Goal: Task Accomplishment & Management: Manage account settings

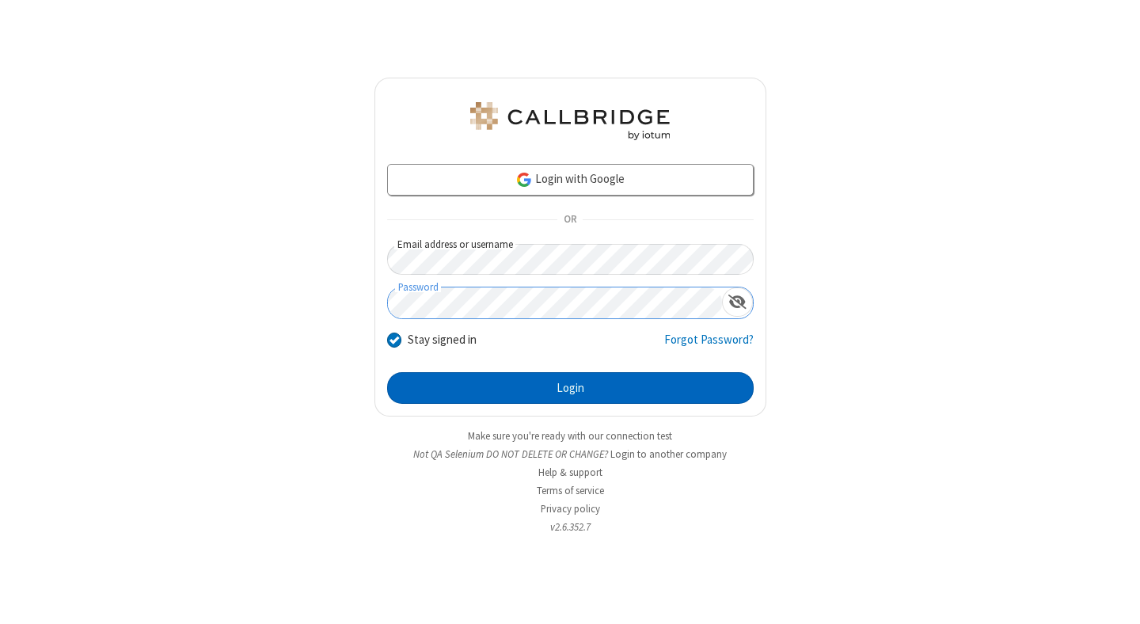
click at [570, 388] on button "Login" at bounding box center [570, 388] width 367 height 32
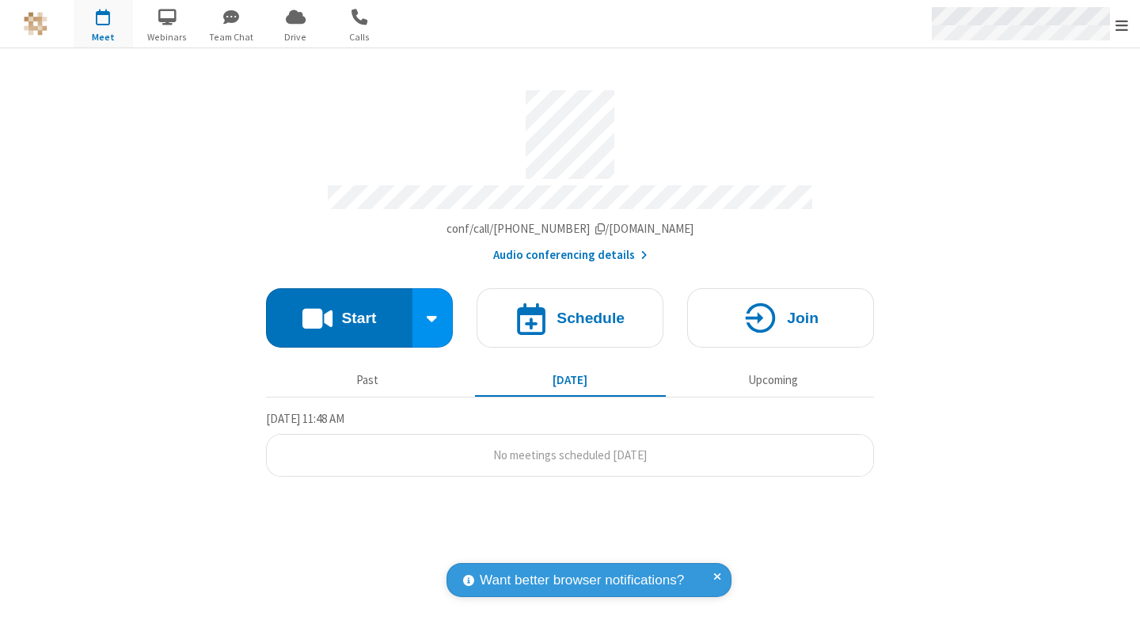
click at [1122, 25] on span "Open menu" at bounding box center [1122, 25] width 13 height 16
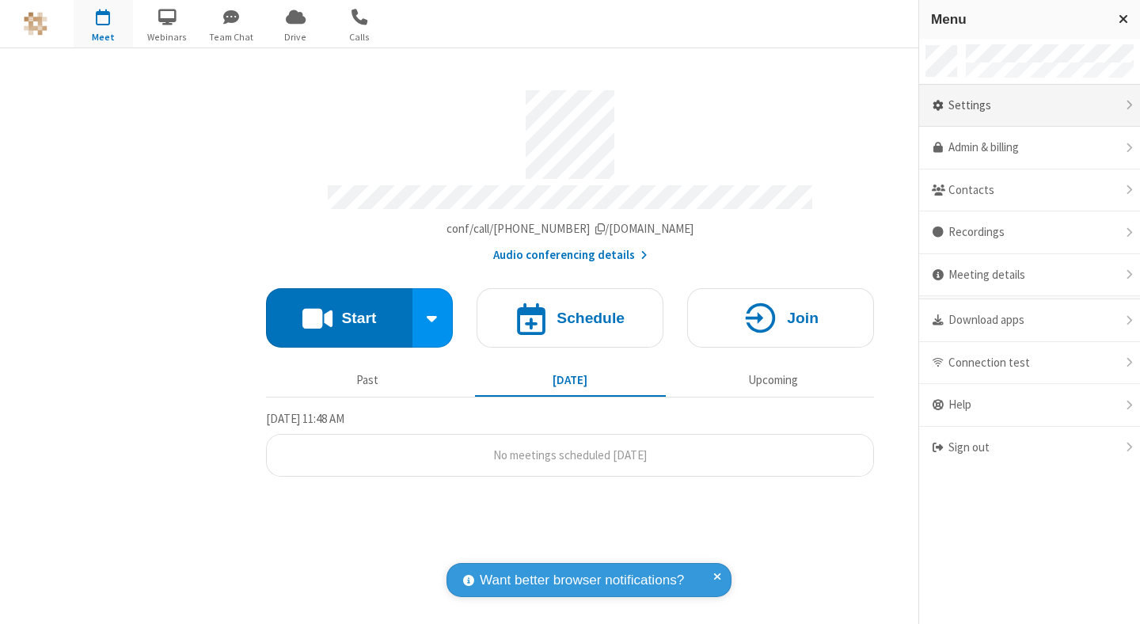
click at [1029, 105] on div "Settings" at bounding box center [1029, 106] width 221 height 43
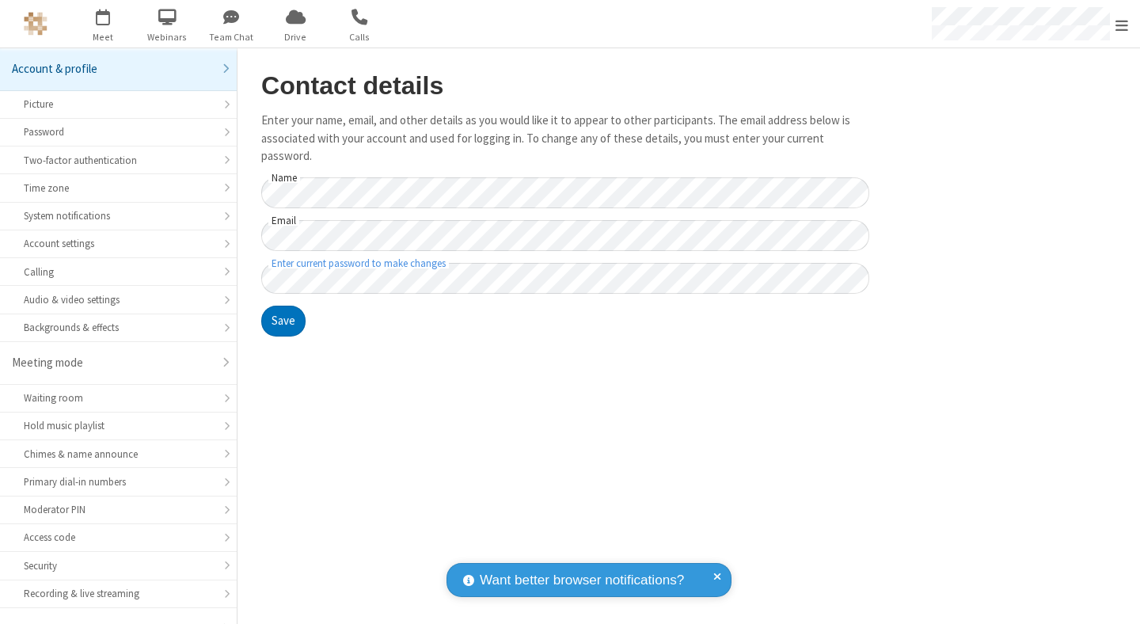
scroll to position [124, 0]
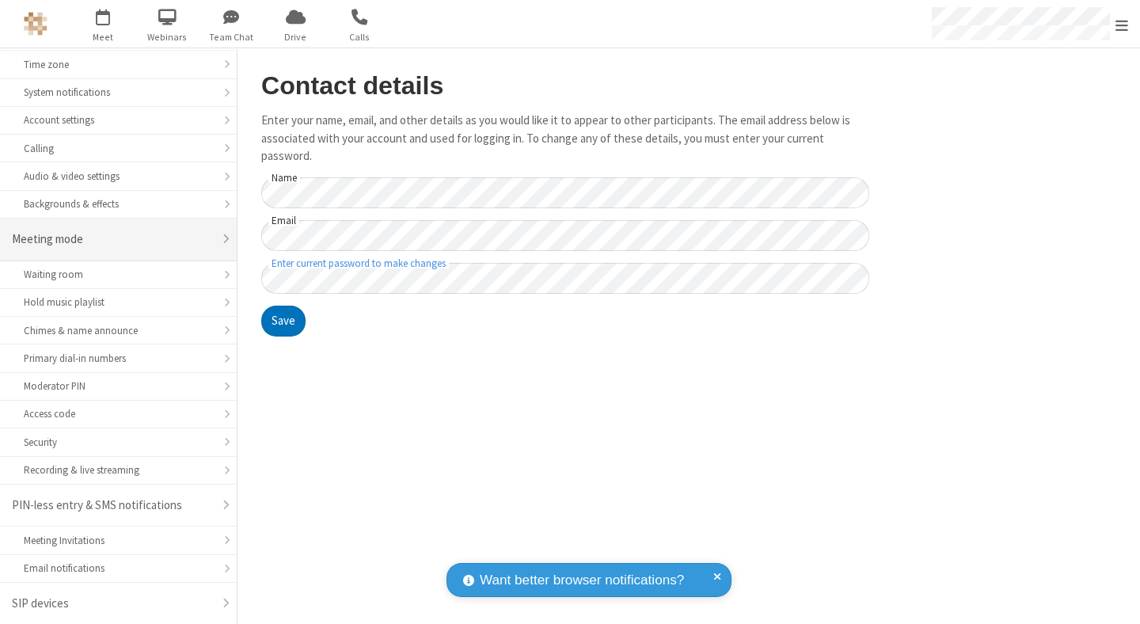
click at [112, 239] on div "Meeting mode" at bounding box center [112, 239] width 201 height 18
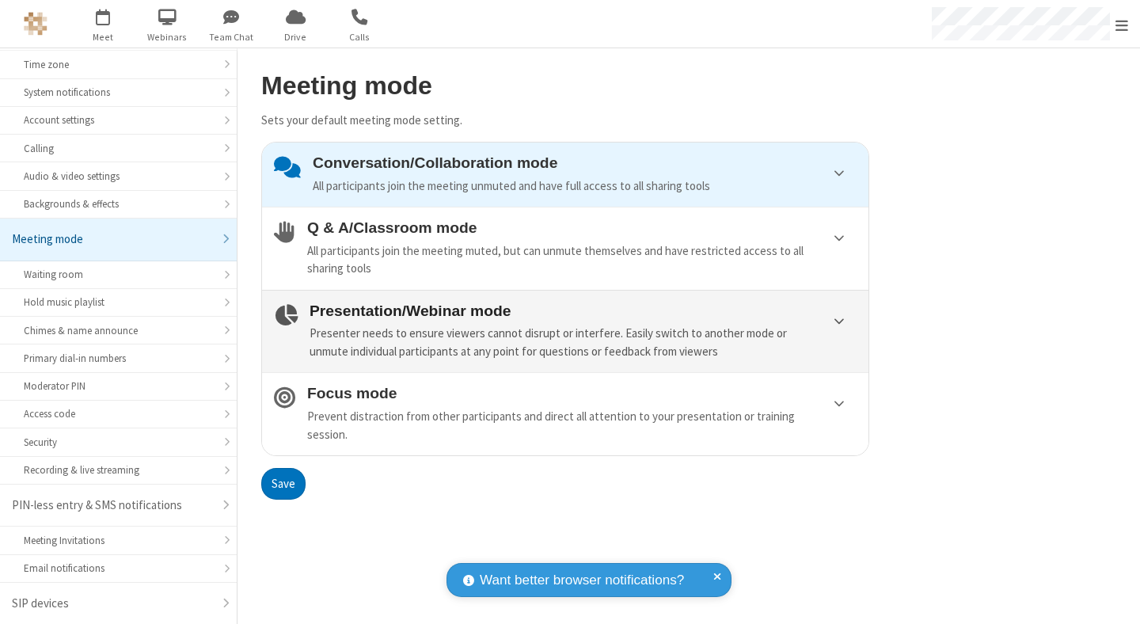
click at [565, 331] on div "Presenter needs to ensure viewers cannot disrupt or interfere. Easily switch to…" at bounding box center [583, 343] width 547 height 36
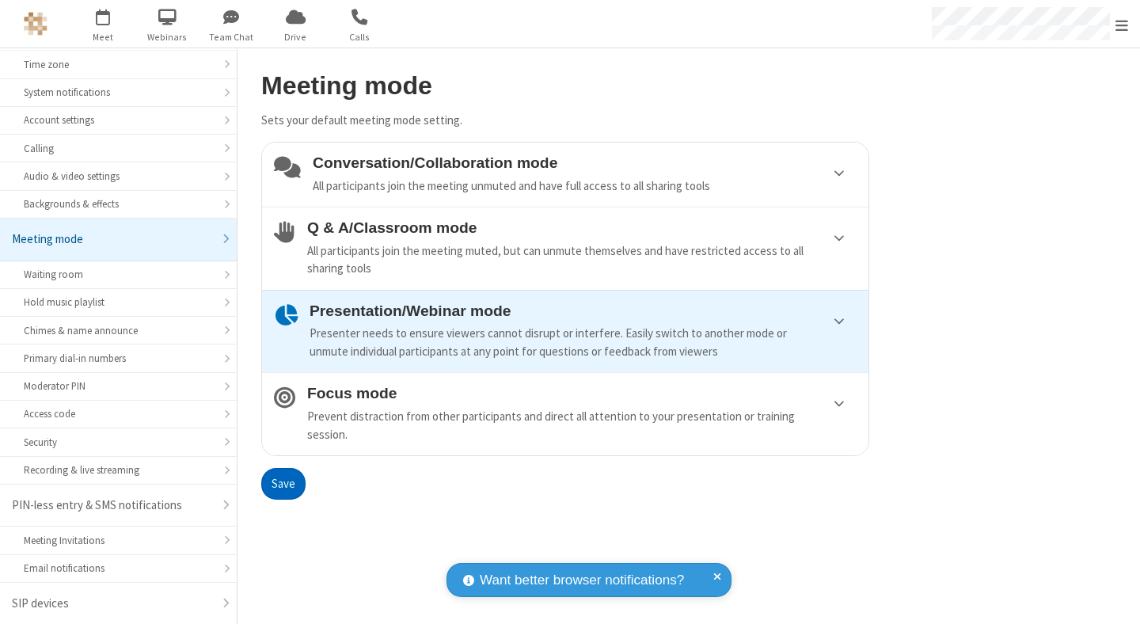
click at [283, 483] on button "Save" at bounding box center [283, 484] width 44 height 32
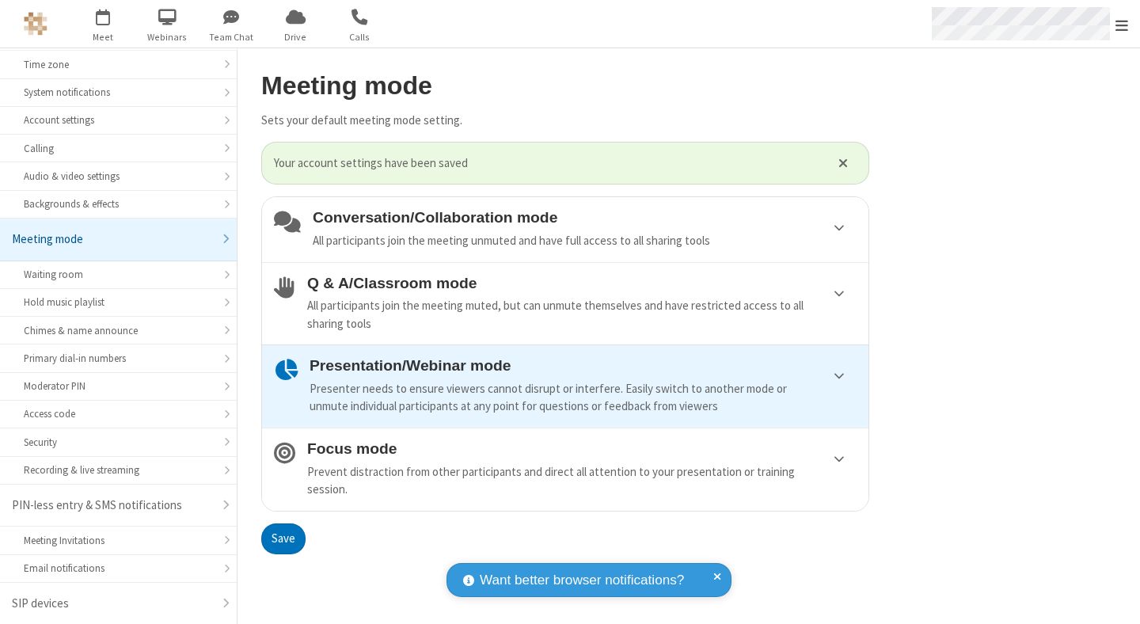
click at [1122, 24] on span "Open menu" at bounding box center [1122, 25] width 13 height 16
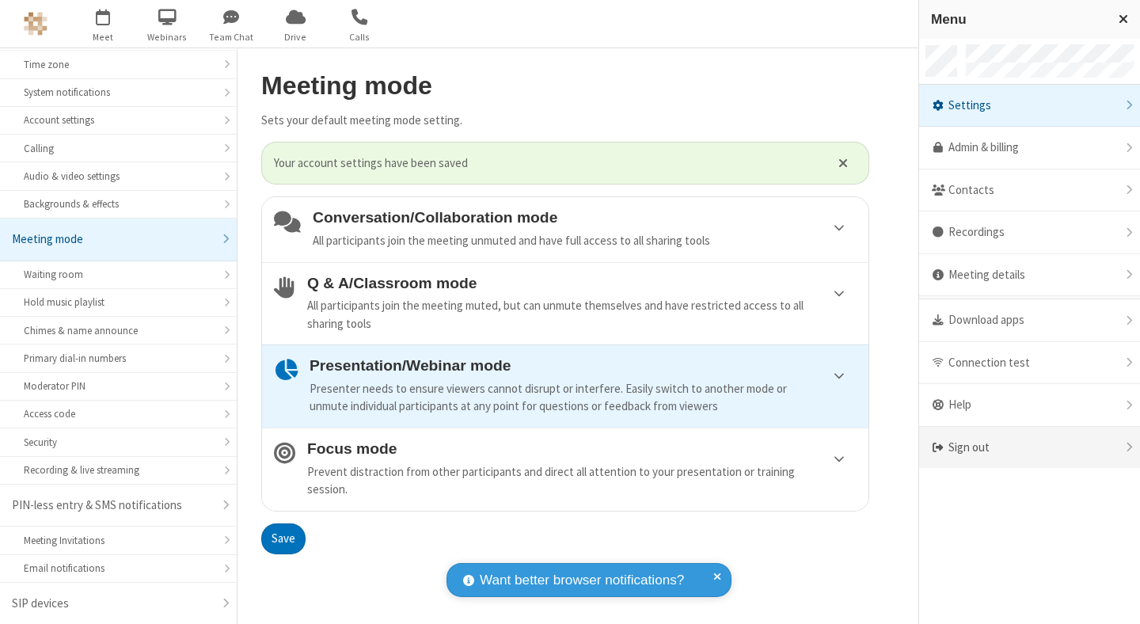
click at [1029, 447] on div "Sign out" at bounding box center [1029, 448] width 221 height 42
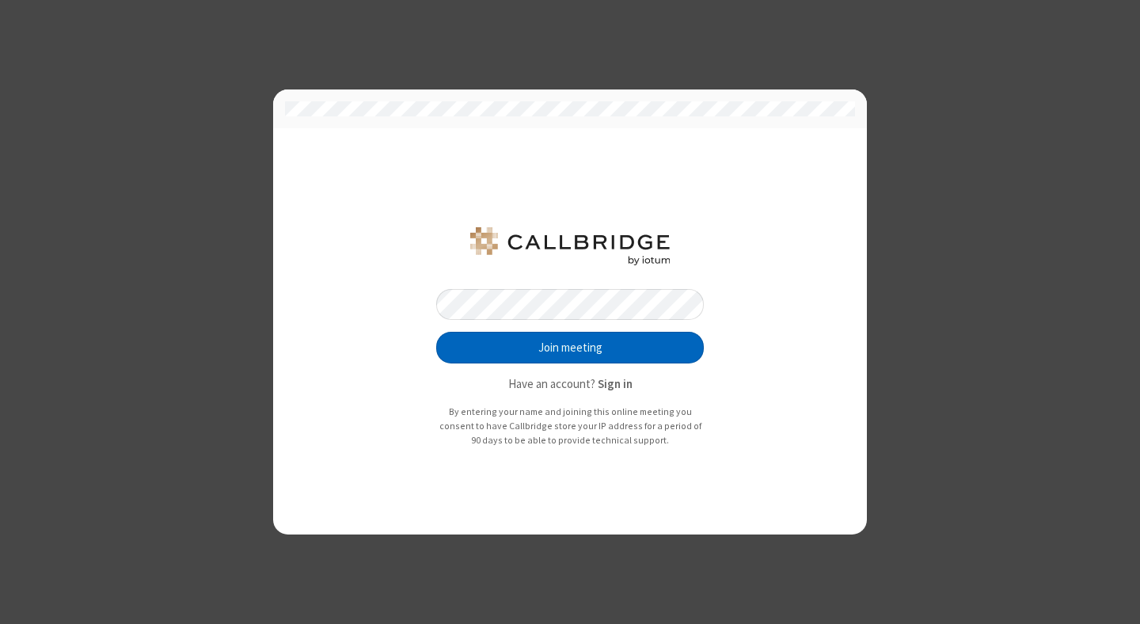
click at [570, 348] on button "Join meeting" at bounding box center [570, 348] width 268 height 32
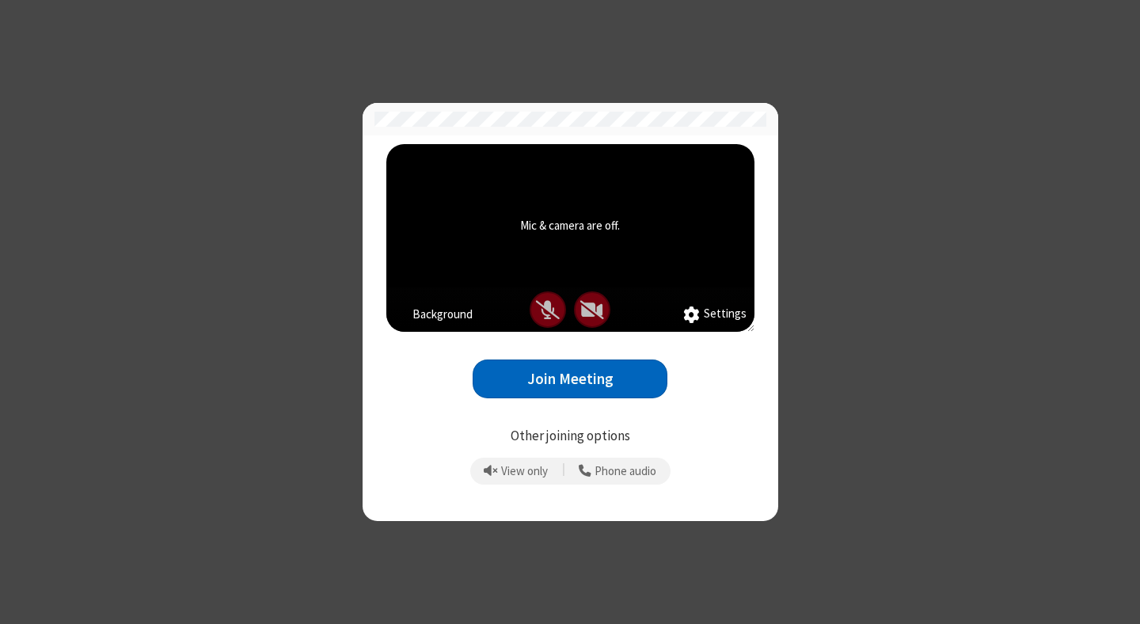
click at [570, 378] on button "Join Meeting" at bounding box center [570, 378] width 195 height 39
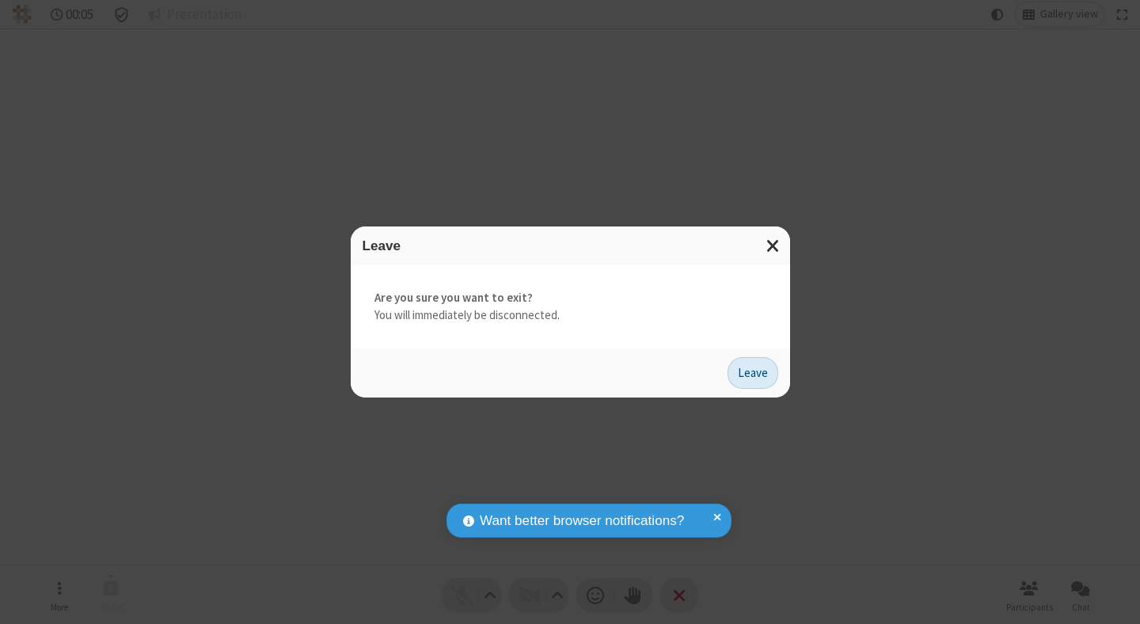
click at [753, 372] on button "Leave" at bounding box center [753, 373] width 51 height 32
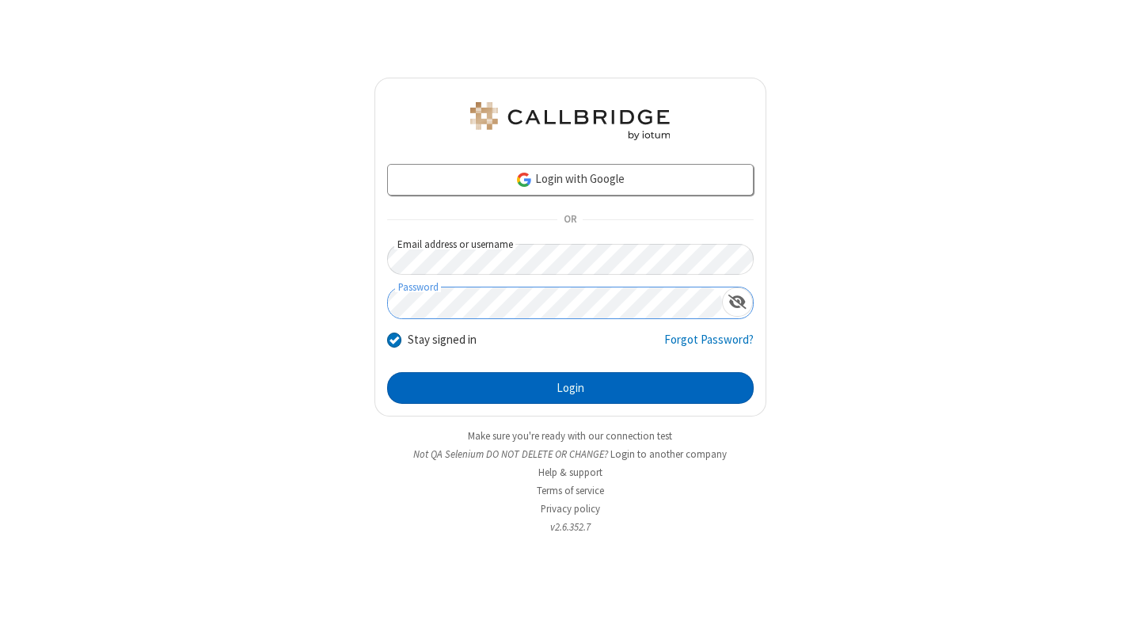
click at [570, 388] on button "Login" at bounding box center [570, 388] width 367 height 32
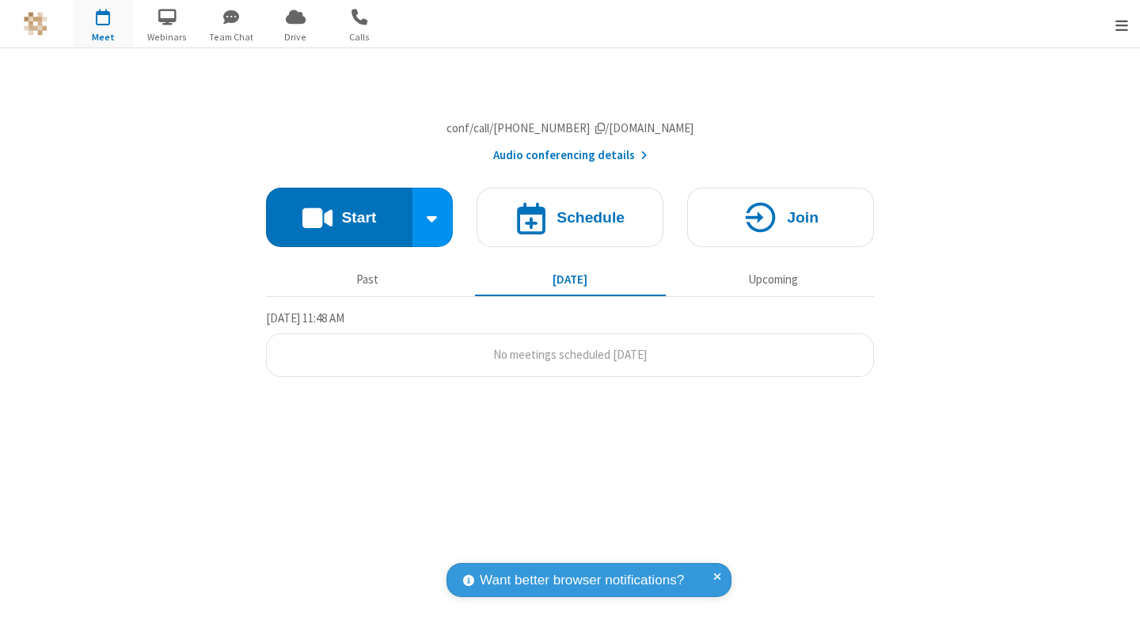
click at [1122, 25] on span "Open menu" at bounding box center [1122, 25] width 13 height 16
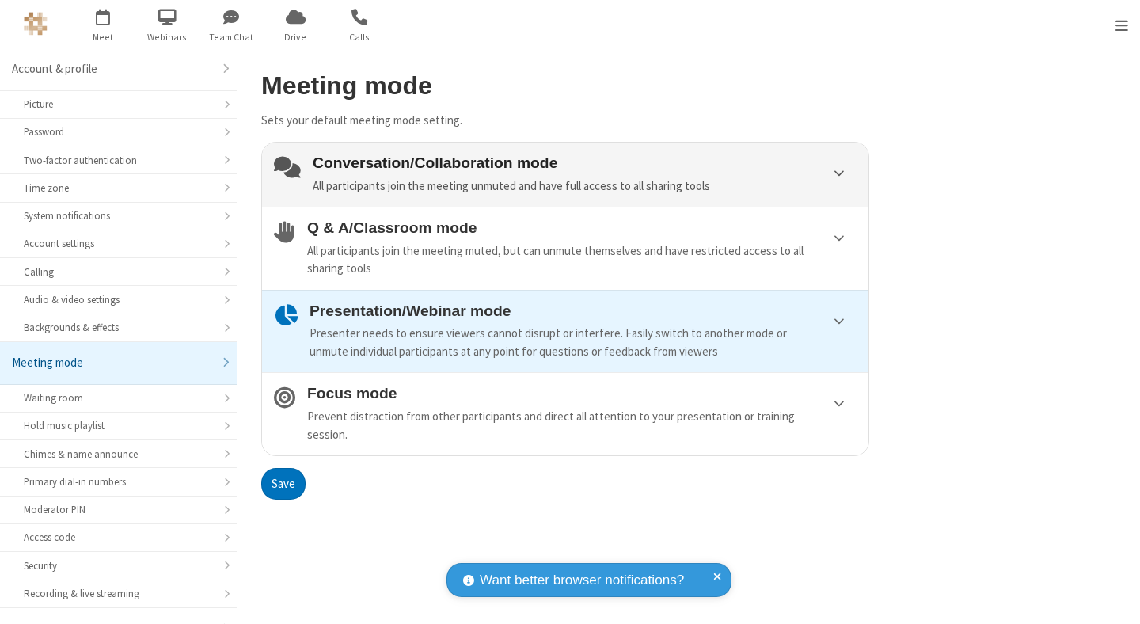
click at [565, 174] on div "Conversation/Collaboration mode All participants join the meeting unmuted and h…" at bounding box center [585, 174] width 544 height 40
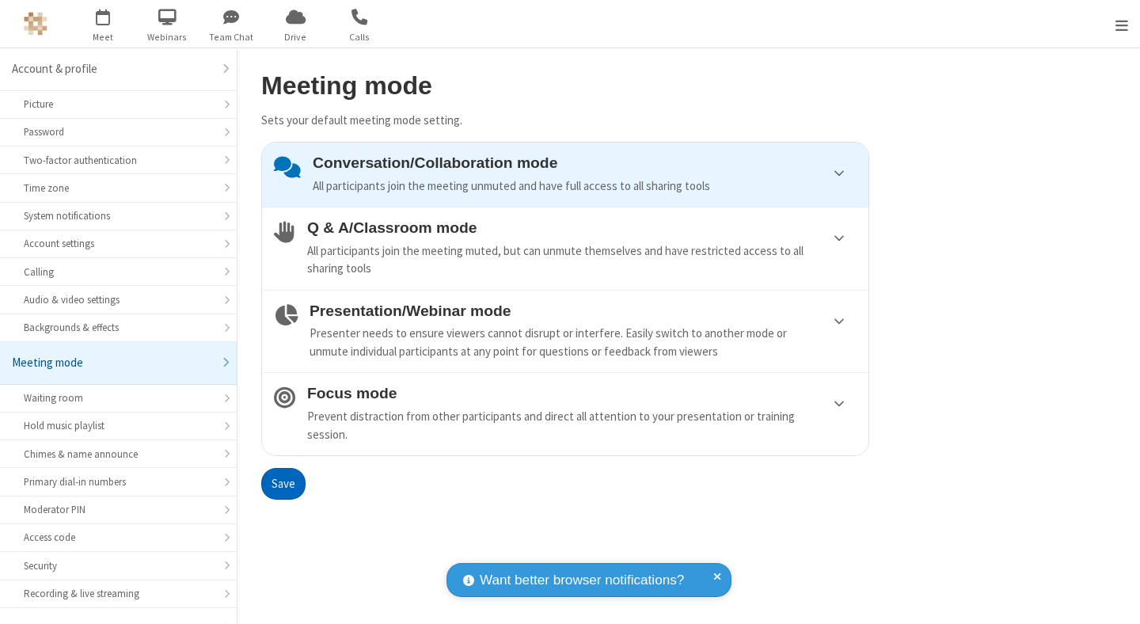
click at [283, 483] on button "Save" at bounding box center [283, 484] width 44 height 32
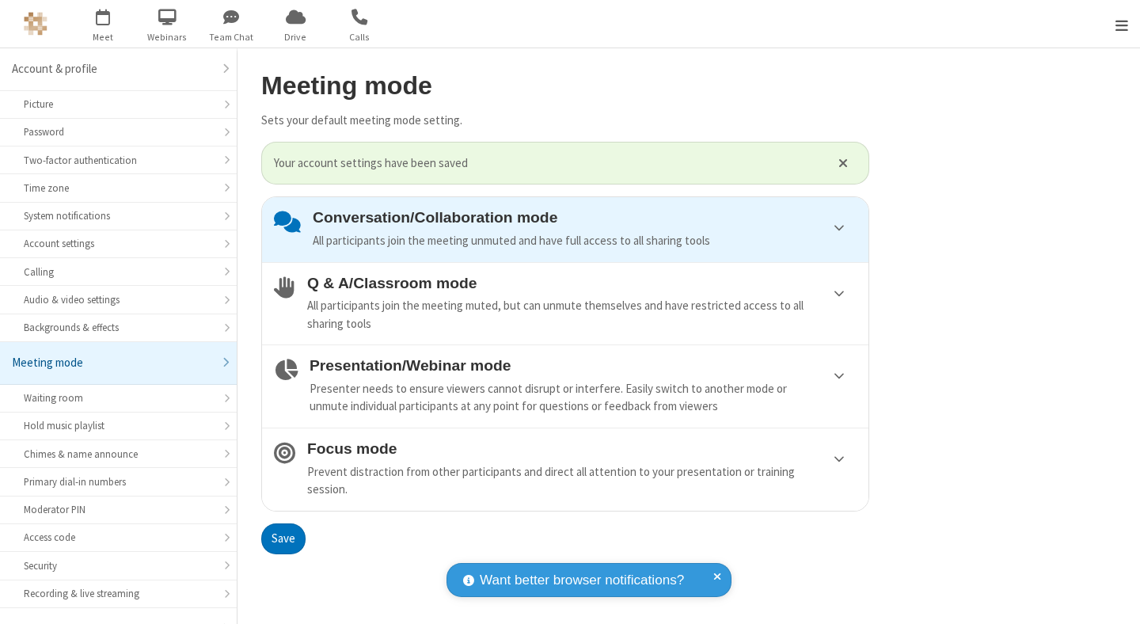
click at [1122, 24] on span "Open menu" at bounding box center [1122, 25] width 13 height 16
